Goal: Task Accomplishment & Management: Manage account settings

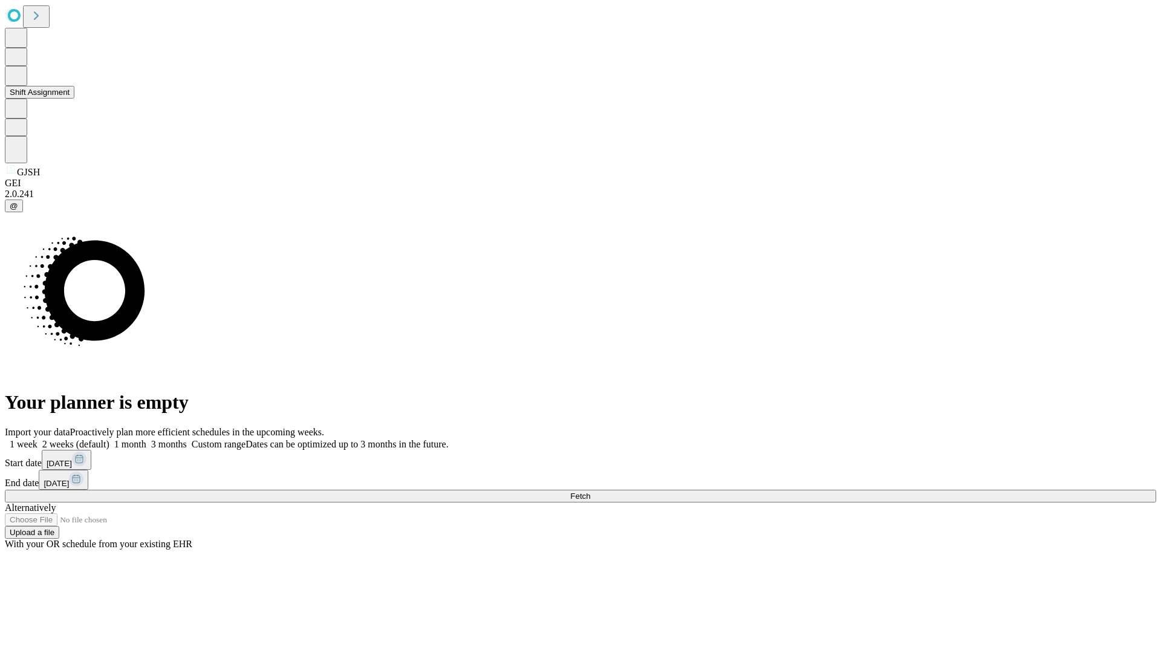
click at [74, 99] on button "Shift Assignment" at bounding box center [40, 92] width 70 height 13
